Goal: Information Seeking & Learning: Learn about a topic

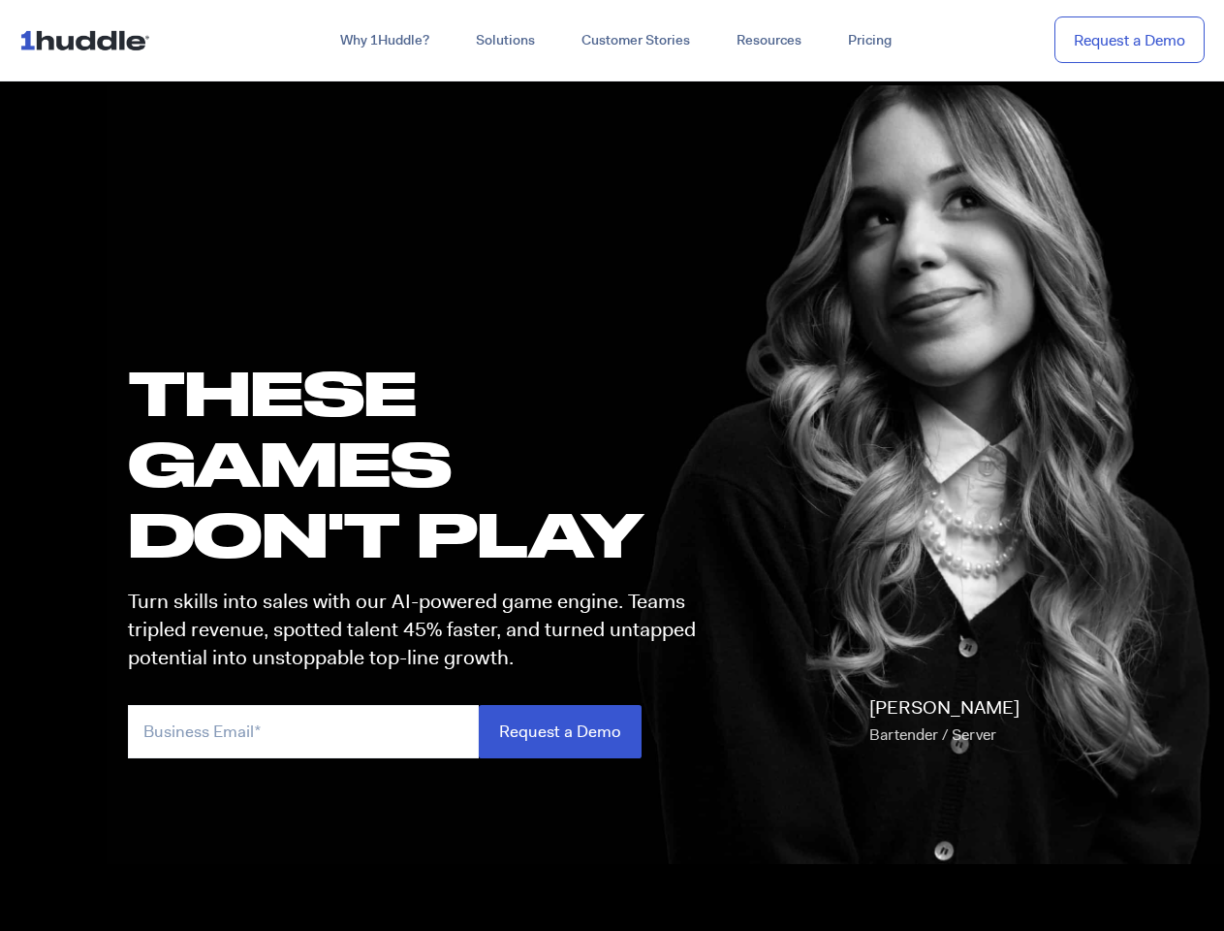
click at [612, 465] on h1 "these GAMES DON'T PLAY" at bounding box center [421, 463] width 586 height 213
click at [383, 41] on link "Why 1Huddle?" at bounding box center [385, 40] width 136 height 35
click at [504, 41] on link "Solutions" at bounding box center [506, 40] width 106 height 35
click at [768, 41] on link "Resources" at bounding box center [768, 40] width 111 height 35
click at [421, 731] on input "email" at bounding box center [303, 731] width 351 height 53
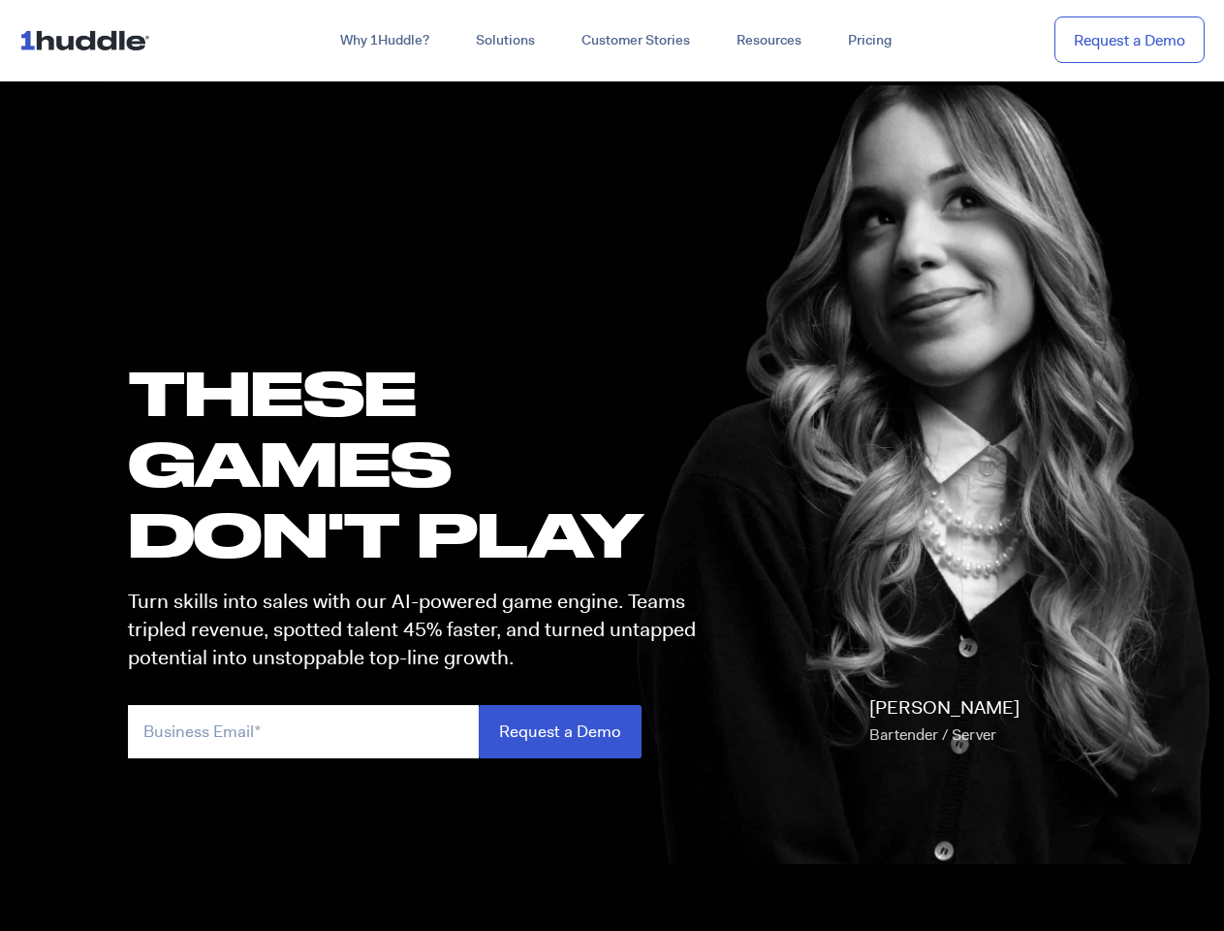
click at [559, 731] on input "Request a Demo" at bounding box center [560, 731] width 163 height 53
